Goal: Task Accomplishment & Management: Manage account settings

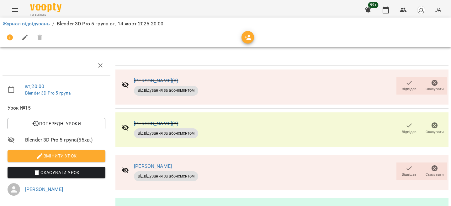
scroll to position [125, 0]
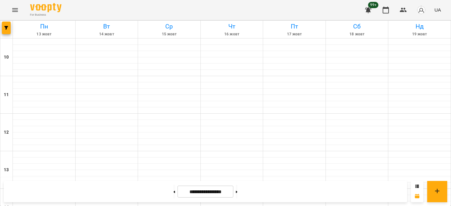
scroll to position [345, 0]
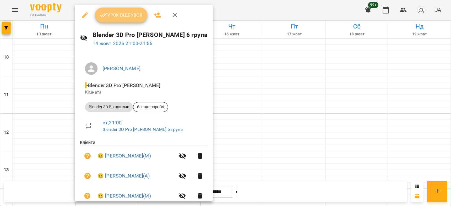
click at [127, 12] on span "Урок відбувся" at bounding box center [121, 15] width 43 height 8
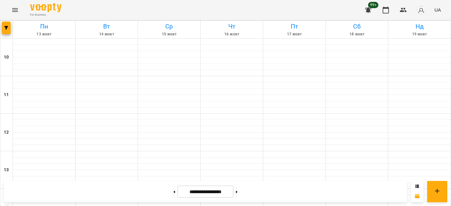
scroll to position [251, 0]
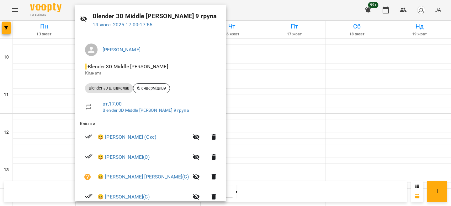
scroll to position [19, 0]
drag, startPoint x: 161, startPoint y: 139, endPoint x: 106, endPoint y: 140, distance: 54.9
click at [106, 140] on span "😀 [PERSON_NAME] (Окс)" at bounding box center [143, 137] width 91 height 8
copy link "[PERSON_NAME] (Окс)"
drag, startPoint x: 160, startPoint y: 157, endPoint x: 106, endPoint y: 161, distance: 54.1
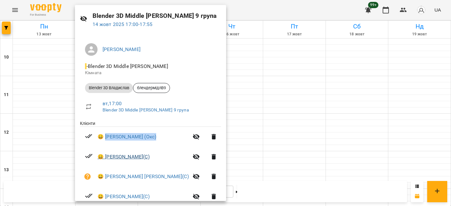
click at [106, 161] on span "😀 [PERSON_NAME](С)" at bounding box center [143, 157] width 91 height 8
copy link "[PERSON_NAME](С)"
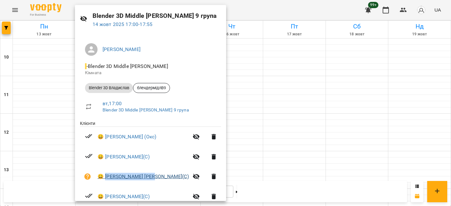
drag, startPoint x: 158, startPoint y: 177, endPoint x: 106, endPoint y: 177, distance: 51.4
click at [106, 177] on span "😀 [PERSON_NAME] [PERSON_NAME](С)" at bounding box center [143, 177] width 91 height 8
copy link "[PERSON_NAME] [PERSON_NAME](С)"
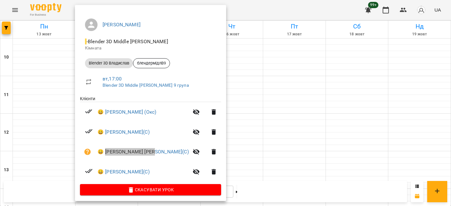
scroll to position [47, 0]
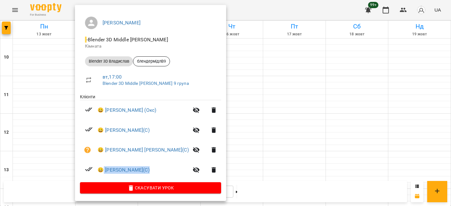
drag, startPoint x: 152, startPoint y: 166, endPoint x: 104, endPoint y: 166, distance: 47.7
click at [104, 166] on li "😀 [PERSON_NAME](С)" at bounding box center [150, 170] width 141 height 20
copy link "[PERSON_NAME](С)"
drag, startPoint x: 45, startPoint y: 172, endPoint x: 50, endPoint y: 169, distance: 5.6
click at [45, 172] on div at bounding box center [225, 103] width 451 height 206
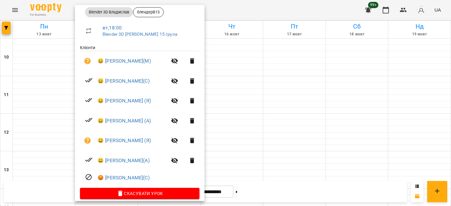
scroll to position [102, 0]
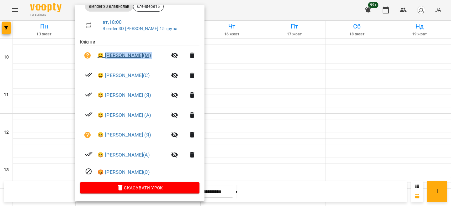
drag, startPoint x: 158, startPoint y: 58, endPoint x: 106, endPoint y: 58, distance: 52.7
click at [106, 58] on li "😀 [PERSON_NAME](М)" at bounding box center [140, 55] width 120 height 20
copy ul "[PERSON_NAME](М)"
drag, startPoint x: 142, startPoint y: 75, endPoint x: 107, endPoint y: 75, distance: 34.8
click at [107, 75] on span "😀 [PERSON_NAME](С)" at bounding box center [133, 76] width 70 height 8
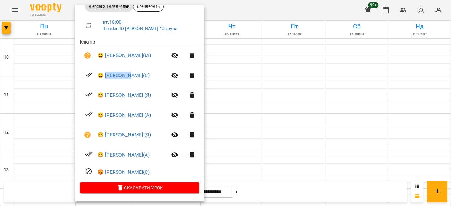
copy link "[PERSON_NAME](С)"
drag, startPoint x: 156, startPoint y: 97, endPoint x: 107, endPoint y: 99, distance: 48.6
click at [107, 99] on span "😀 [PERSON_NAME] (Я)" at bounding box center [133, 96] width 70 height 8
copy link "[PERSON_NAME] (Я)"
drag, startPoint x: 129, startPoint y: 115, endPoint x: 106, endPoint y: 116, distance: 22.9
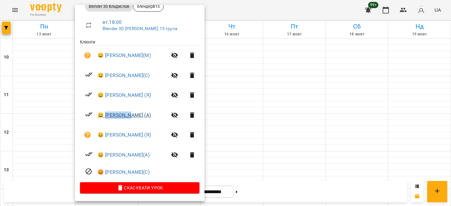
click at [106, 116] on span "😀 [PERSON_NAME] (А)" at bounding box center [133, 116] width 70 height 8
click at [137, 116] on span "😀 [PERSON_NAME] (А)" at bounding box center [133, 116] width 70 height 8
drag, startPoint x: 139, startPoint y: 116, endPoint x: 106, endPoint y: 116, distance: 32.9
click at [106, 116] on span "😀 [PERSON_NAME] (А)" at bounding box center [133, 116] width 70 height 8
copy link "[PERSON_NAME] (А)"
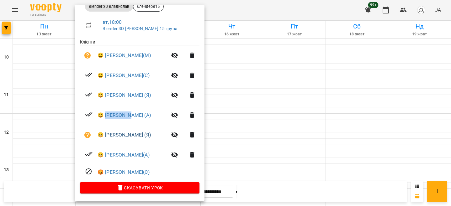
drag, startPoint x: 158, startPoint y: 135, endPoint x: 107, endPoint y: 135, distance: 50.8
click at [107, 135] on span "😀 [PERSON_NAME] (Я)" at bounding box center [133, 135] width 70 height 8
copy link "[PERSON_NAME] (Я)"
drag, startPoint x: 144, startPoint y: 157, endPoint x: 106, endPoint y: 157, distance: 38.3
click at [106, 157] on span "😀 [PERSON_NAME](А)" at bounding box center [133, 156] width 70 height 8
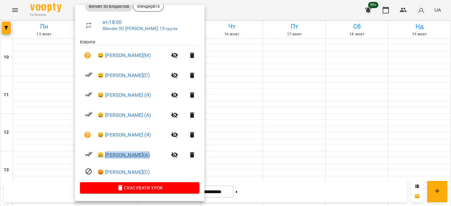
copy link "[PERSON_NAME](А)"
drag, startPoint x: 168, startPoint y: 171, endPoint x: 105, endPoint y: 173, distance: 62.5
click at [105, 173] on span "😡 [PERSON_NAME](С)" at bounding box center [149, 173] width 102 height 8
click at [299, 11] on div at bounding box center [225, 103] width 451 height 206
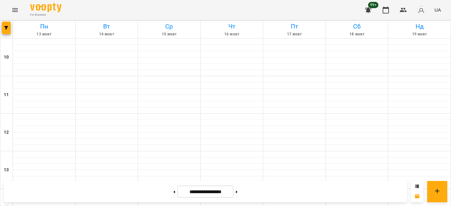
scroll to position [251, 0]
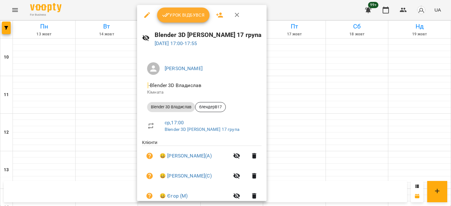
click at [124, 7] on div at bounding box center [225, 103] width 451 height 206
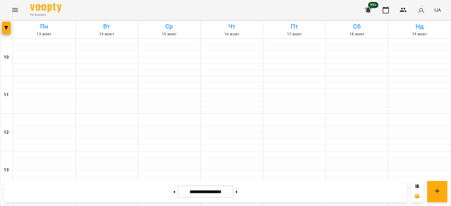
scroll to position [314, 0]
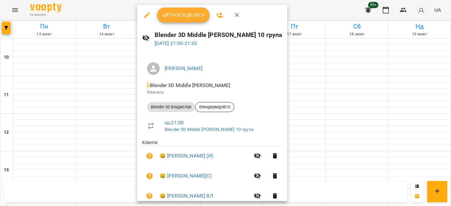
click at [112, 127] on div at bounding box center [225, 103] width 451 height 206
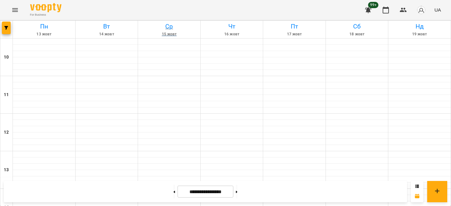
scroll to position [287, 0]
